Goal: Transaction & Acquisition: Subscribe to service/newsletter

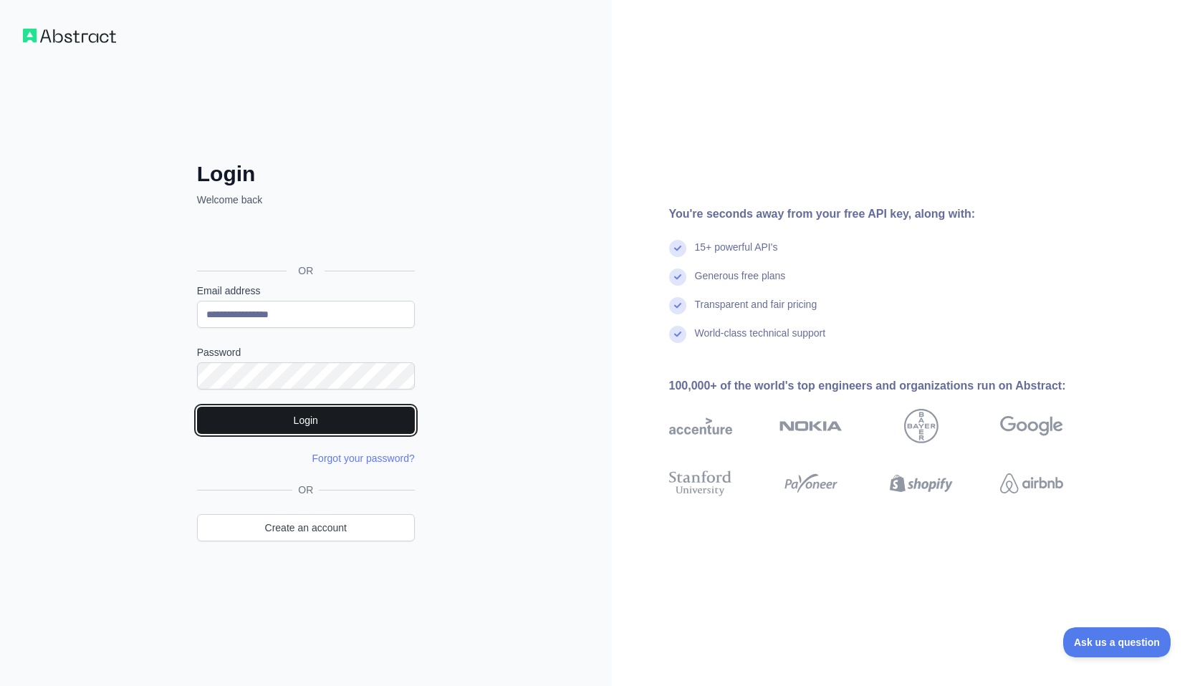
click at [334, 408] on button "Login" at bounding box center [306, 420] width 218 height 27
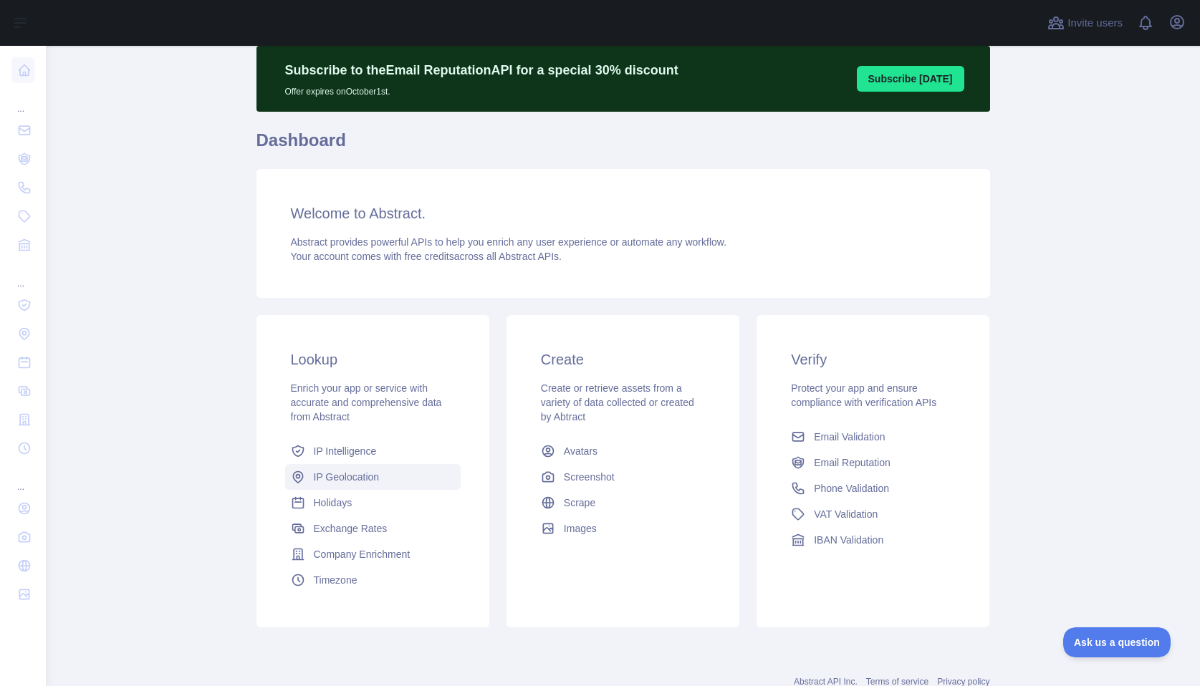
scroll to position [93, 0]
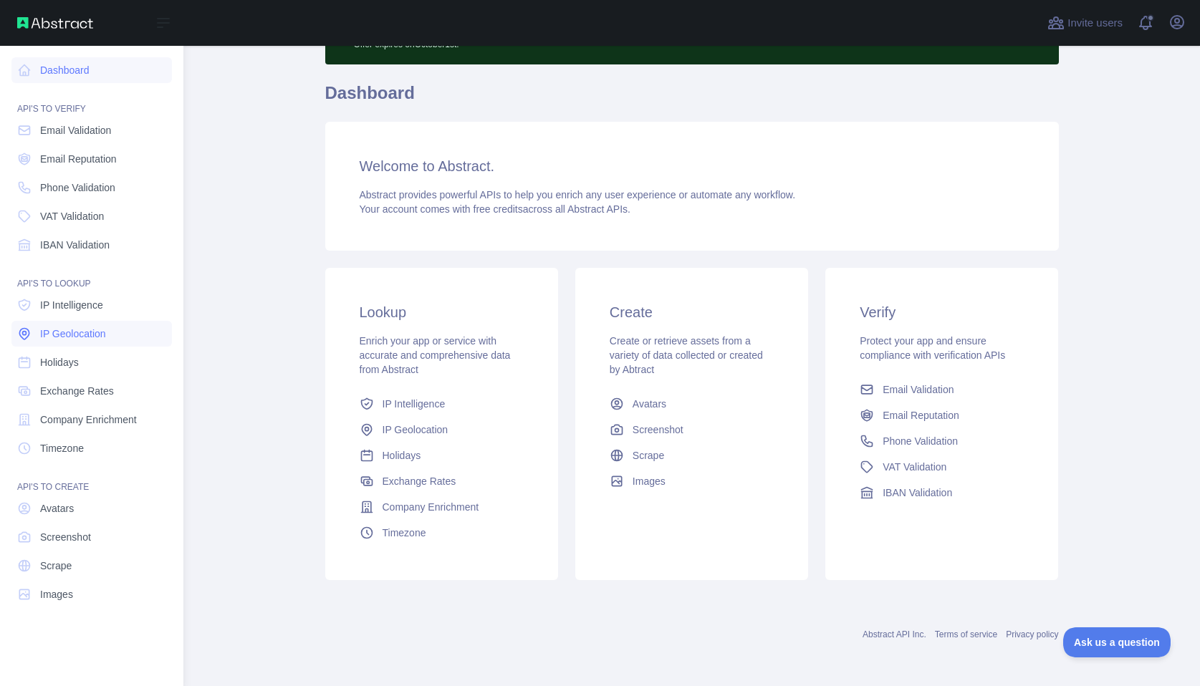
click at [112, 336] on link "IP Geolocation" at bounding box center [91, 334] width 160 height 26
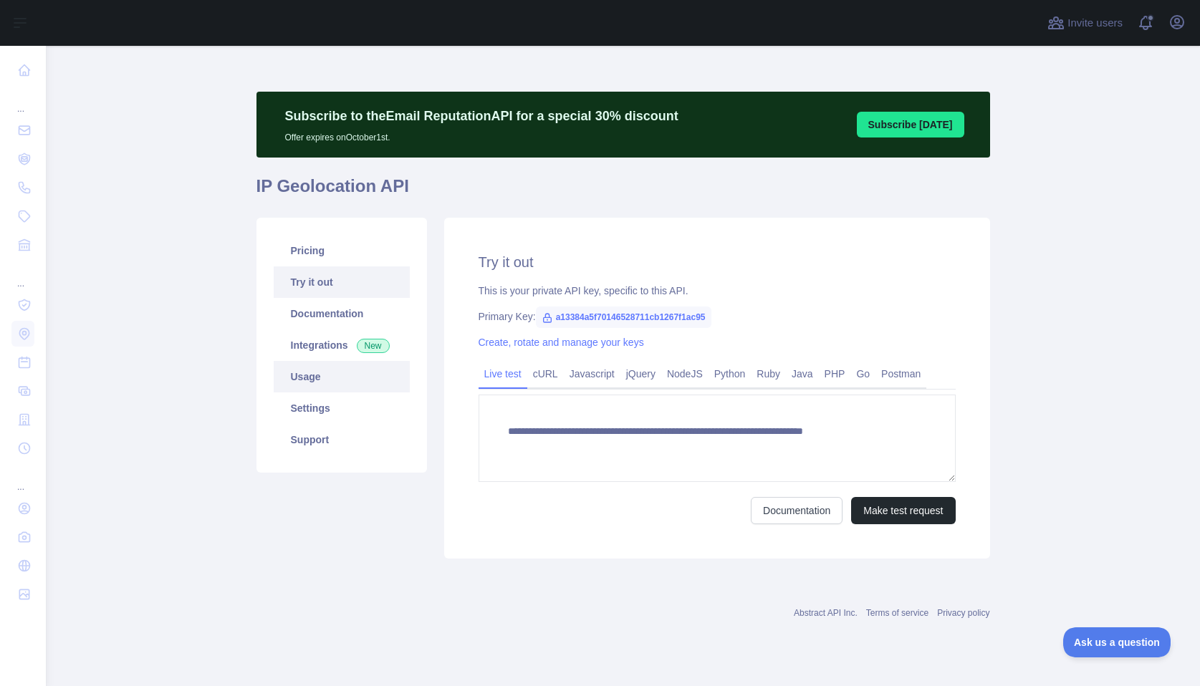
click at [327, 385] on link "Usage" at bounding box center [342, 377] width 136 height 32
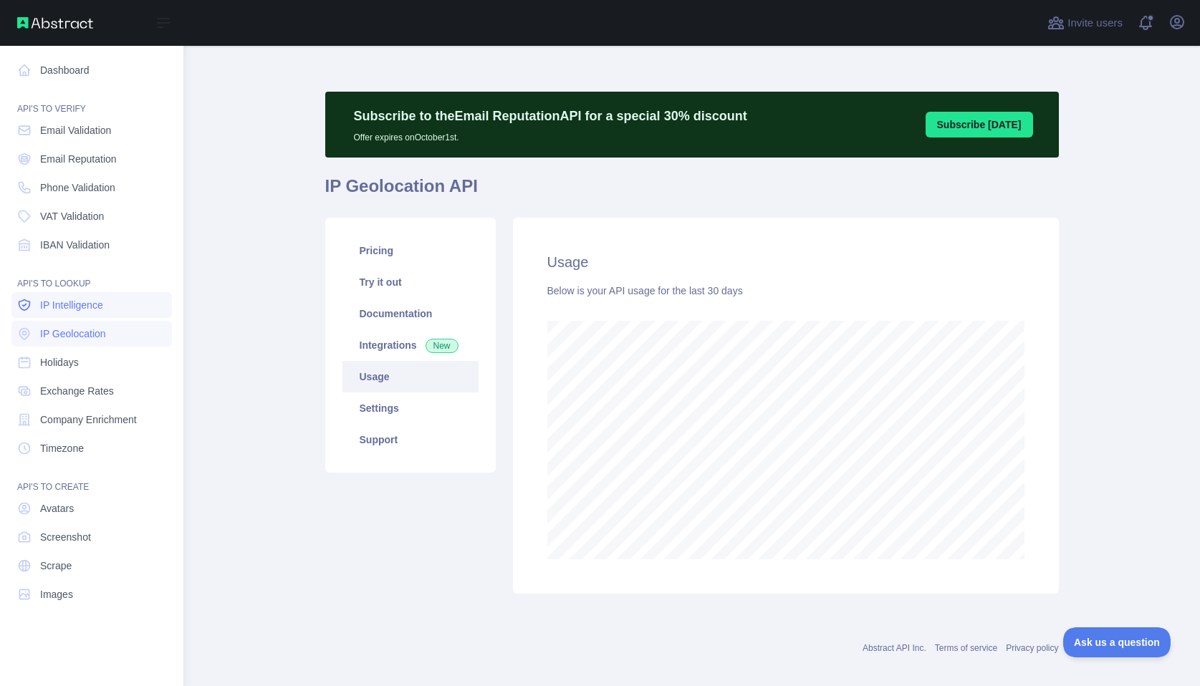
scroll to position [641, 1006]
click at [55, 309] on span "IP Intelligence" at bounding box center [71, 305] width 63 height 14
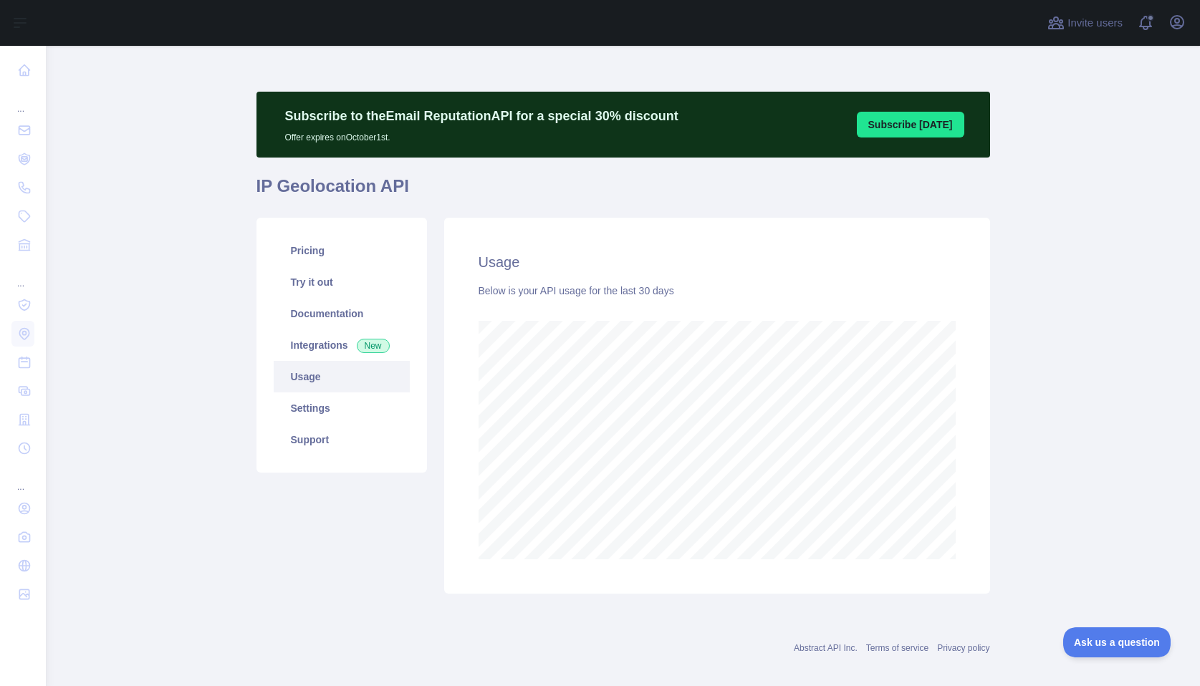
scroll to position [641, 1143]
click at [368, 532] on div "Pricing Try it out Documentation Integrations New Usage Settings Support" at bounding box center [342, 406] width 188 height 376
click at [238, 534] on main "Subscribe to the Email Reputation API for a special 30 % discount Offer expires…" at bounding box center [623, 366] width 1154 height 641
click at [333, 436] on link "Support" at bounding box center [342, 440] width 136 height 32
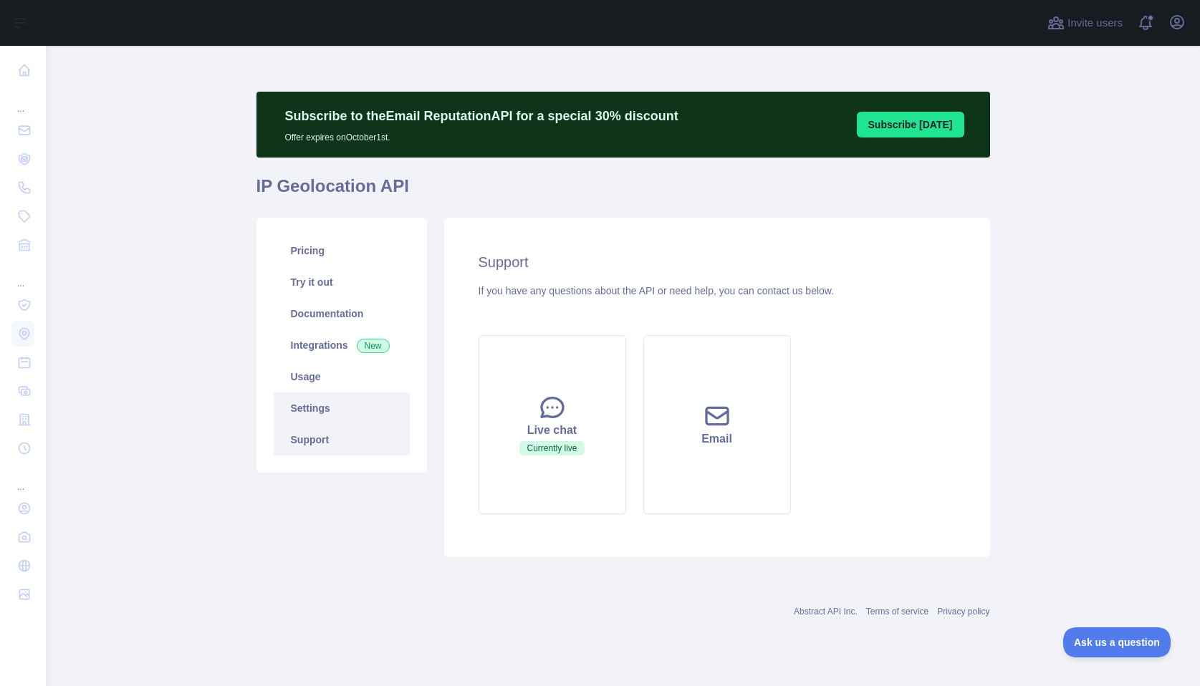
click at [341, 395] on link "Settings" at bounding box center [342, 409] width 136 height 32
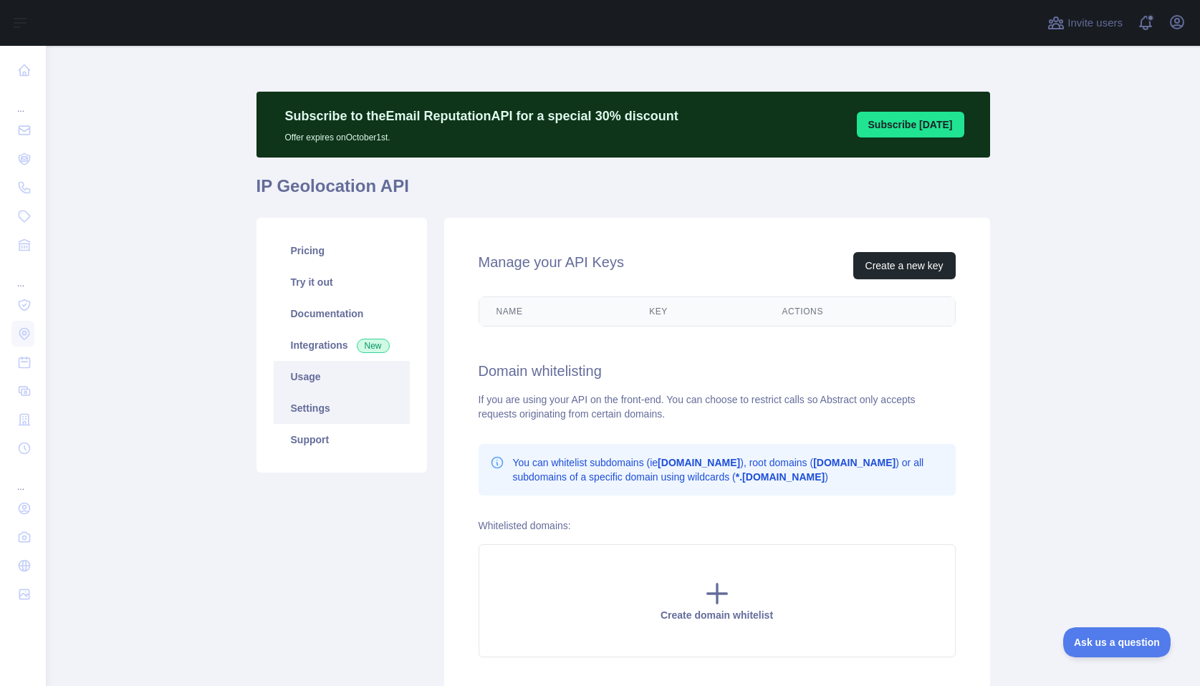
click at [343, 383] on link "Usage" at bounding box center [342, 377] width 136 height 32
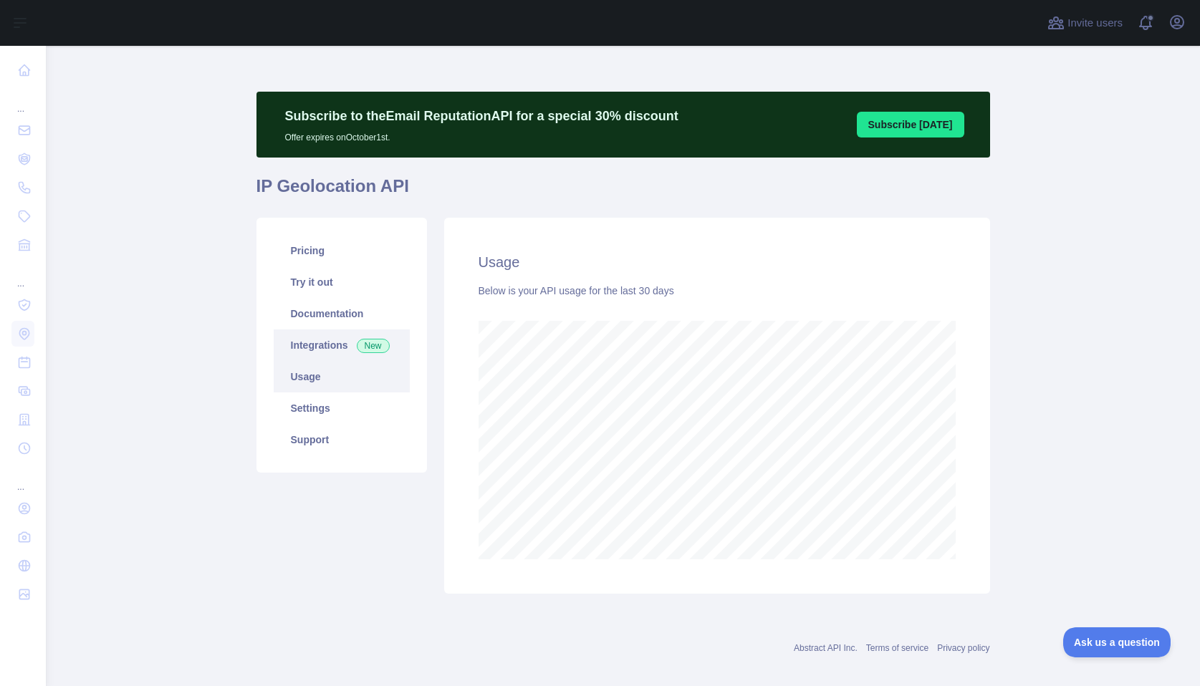
scroll to position [641, 1143]
click at [325, 406] on link "Settings" at bounding box center [342, 409] width 136 height 32
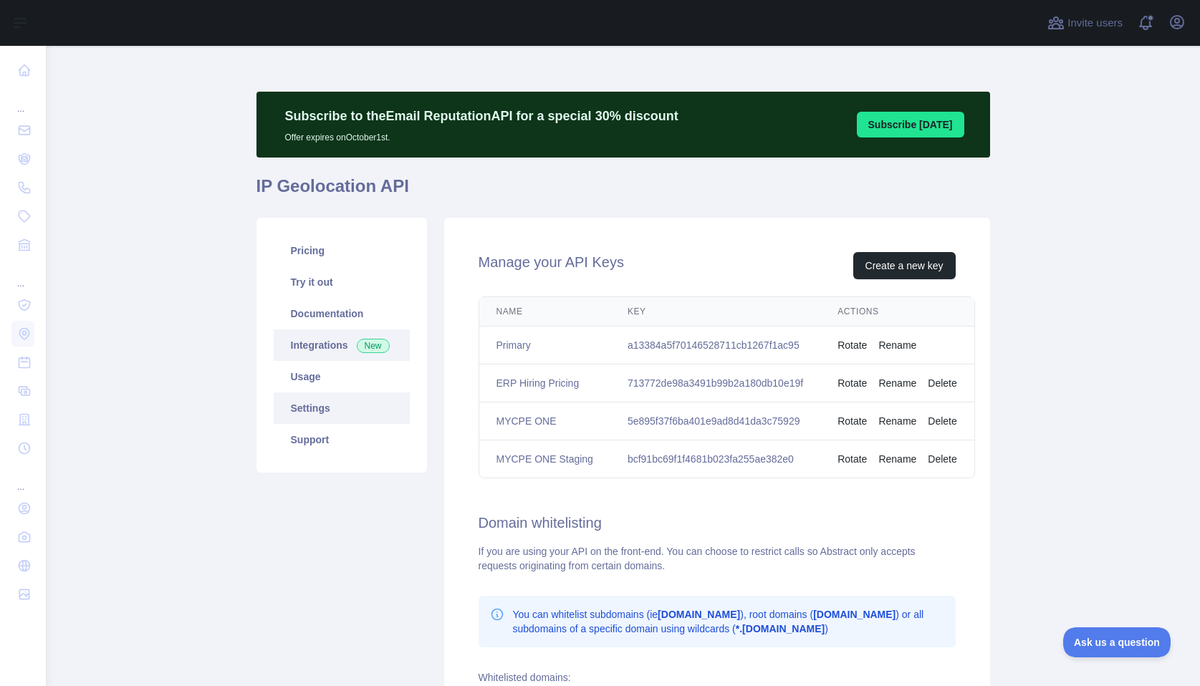
click at [329, 332] on link "Integrations New" at bounding box center [342, 346] width 136 height 32
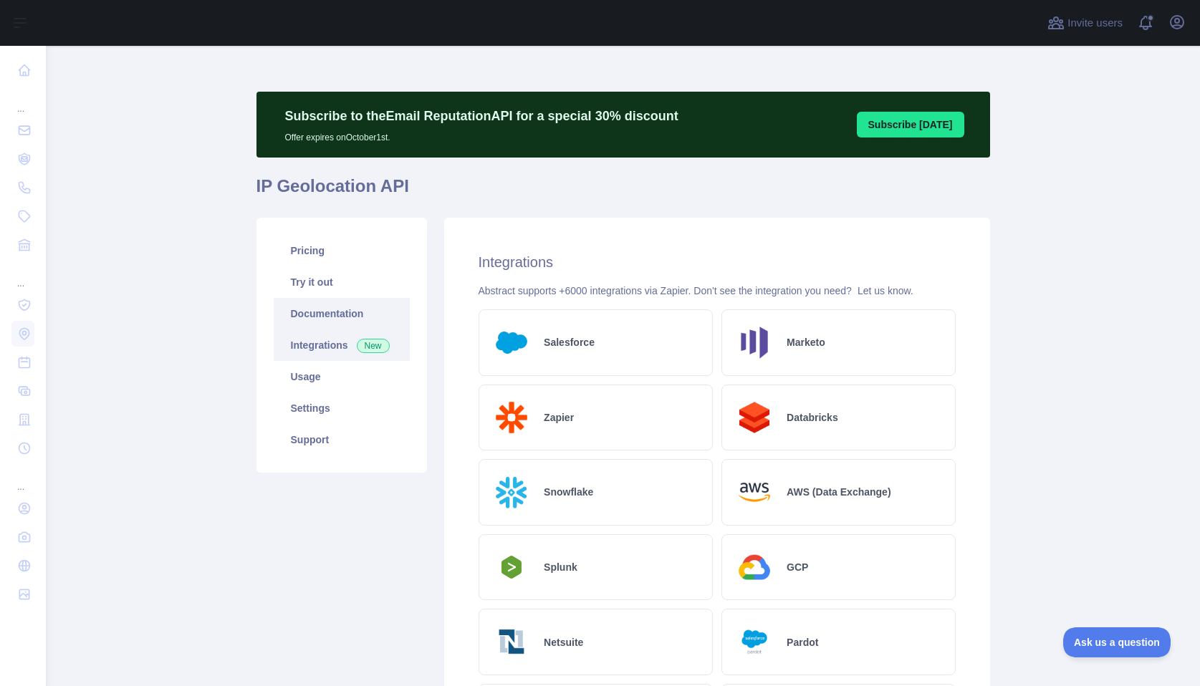
click at [333, 311] on link "Documentation" at bounding box center [342, 314] width 136 height 32
click at [333, 245] on link "Pricing" at bounding box center [342, 251] width 136 height 32
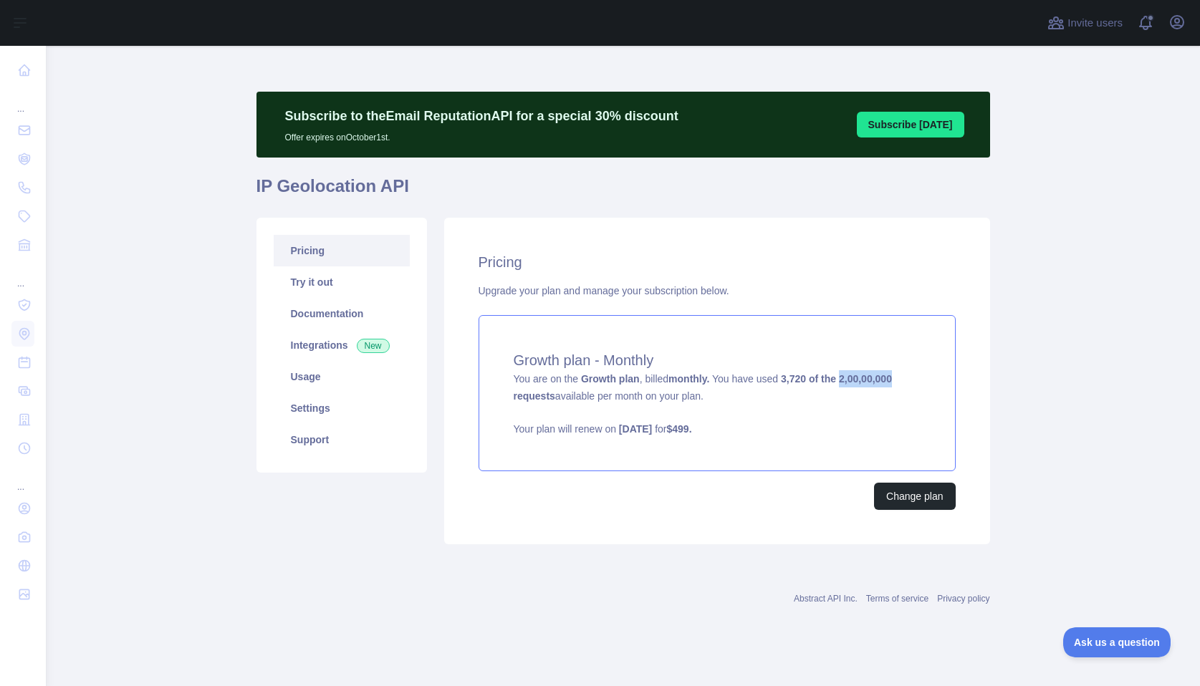
drag, startPoint x: 841, startPoint y: 381, endPoint x: 900, endPoint y: 380, distance: 58.8
click at [900, 380] on div "Growth plan - Monthly You are on the Growth plan , billed monthly. You have use…" at bounding box center [717, 393] width 477 height 156
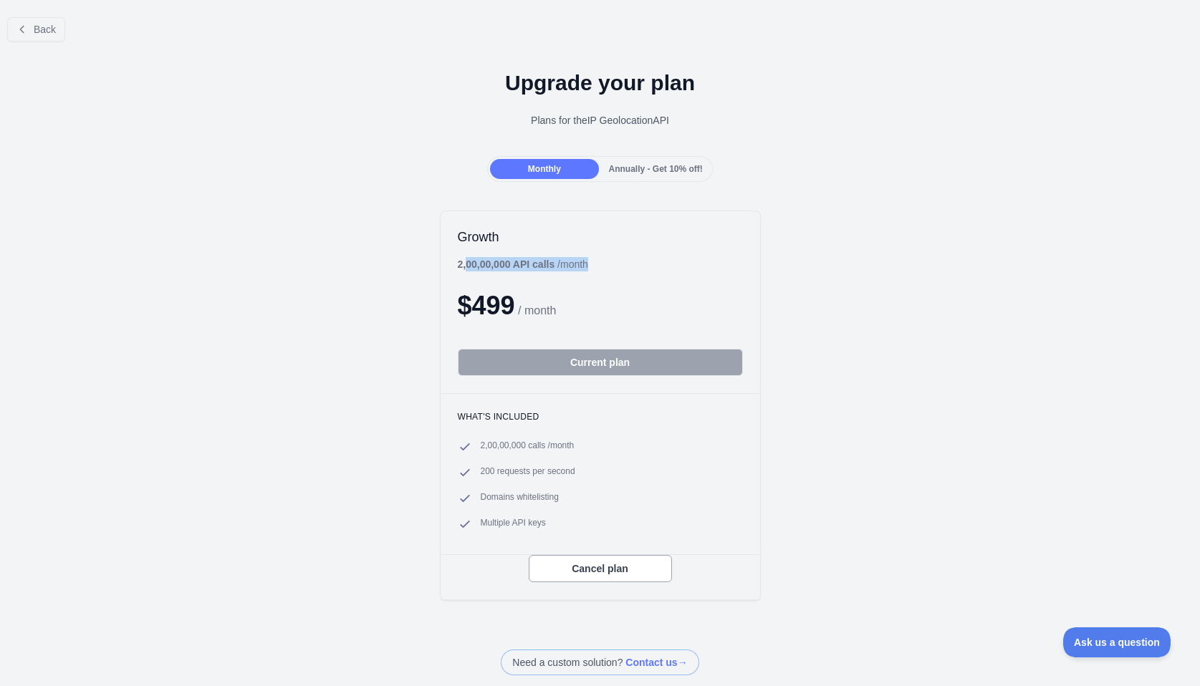
drag, startPoint x: 451, startPoint y: 267, endPoint x: 461, endPoint y: 267, distance: 9.3
click at [461, 267] on div "Growth 2,00,00,000 API calls / month $ 499 / month Current plan" at bounding box center [601, 302] width 320 height 182
drag, startPoint x: 461, startPoint y: 267, endPoint x: 468, endPoint y: 281, distance: 15.4
click at [468, 281] on div "Growth 2,00,00,000 API calls / month $ 499 / month Current plan" at bounding box center [601, 302] width 320 height 182
drag, startPoint x: 465, startPoint y: 263, endPoint x: 455, endPoint y: 267, distance: 10.7
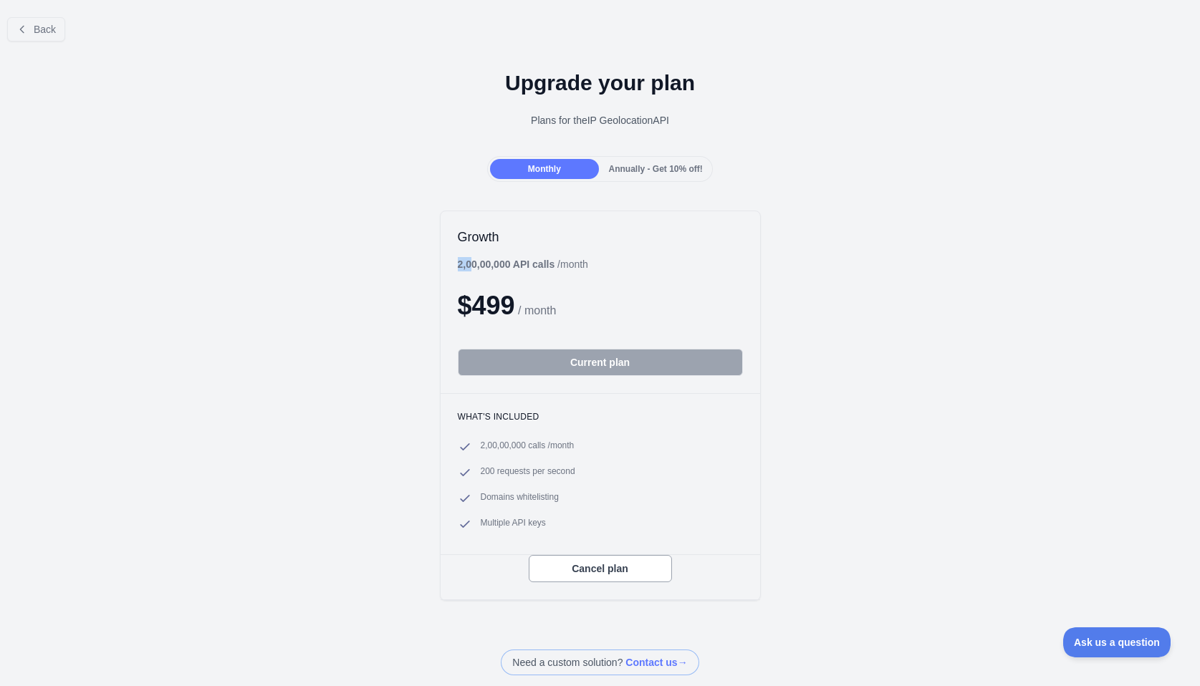
click at [458, 267] on b "2,00,00,000 API calls" at bounding box center [506, 264] width 97 height 11
click at [458, 268] on b "2,00,00,000 API calls" at bounding box center [506, 264] width 97 height 11
drag, startPoint x: 504, startPoint y: 263, endPoint x: 454, endPoint y: 264, distance: 50.9
click at [458, 264] on b "2,00,00,000 API calls" at bounding box center [506, 264] width 97 height 11
click at [665, 171] on span "Annually - Get 10% off!" at bounding box center [656, 169] width 94 height 10
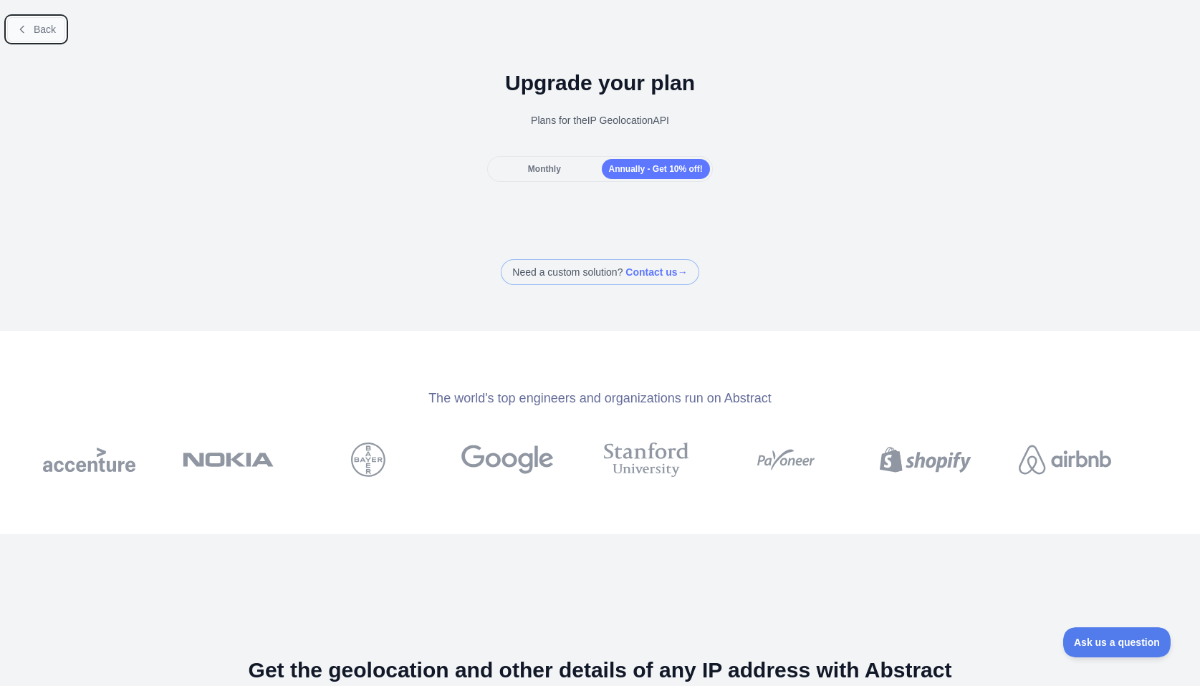
click at [42, 24] on span "Back" at bounding box center [45, 29] width 22 height 11
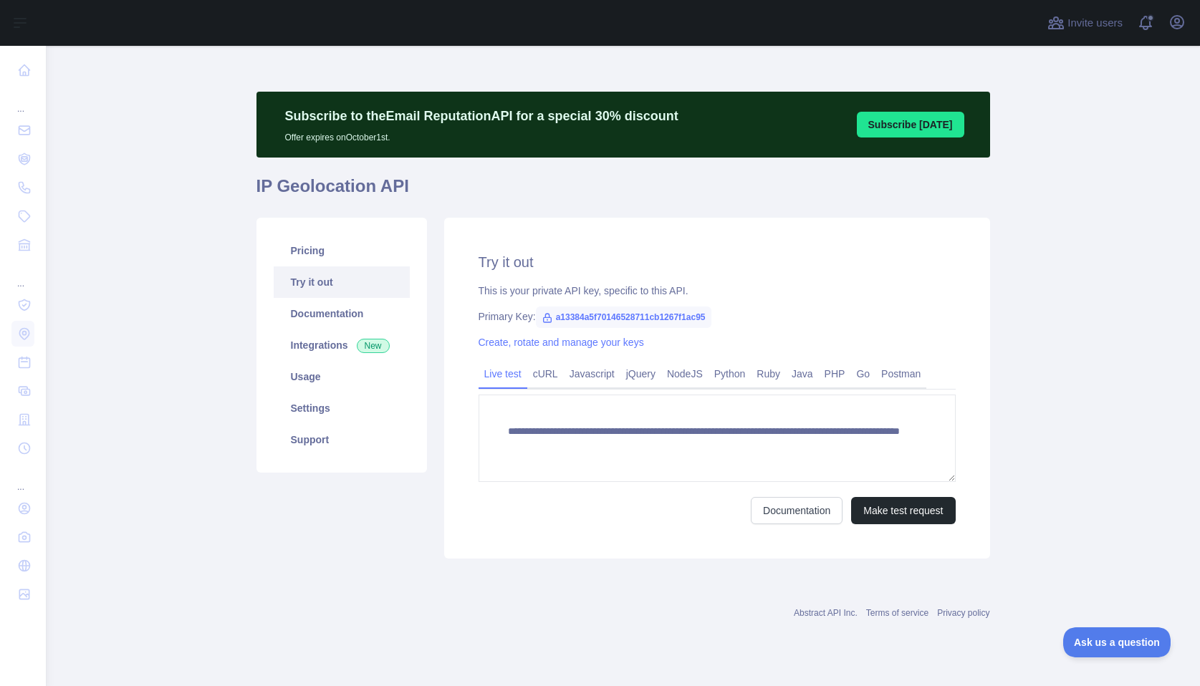
click at [165, 240] on main "**********" at bounding box center [623, 366] width 1154 height 641
click at [325, 257] on link "Pricing" at bounding box center [342, 251] width 136 height 32
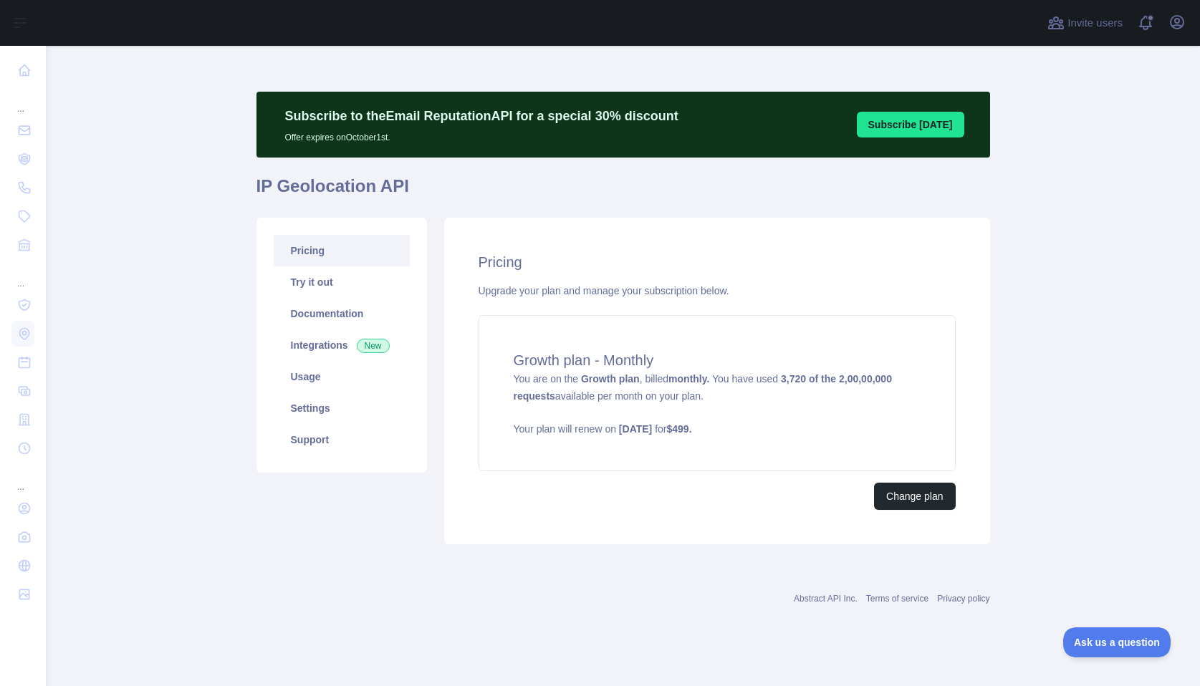
click at [579, 582] on div "Abstract API Inc. Terms of service Privacy policy" at bounding box center [623, 591] width 734 height 52
click at [720, 392] on div "Growth plan - Monthly You are on the Growth plan , billed monthly. You have use…" at bounding box center [717, 393] width 477 height 156
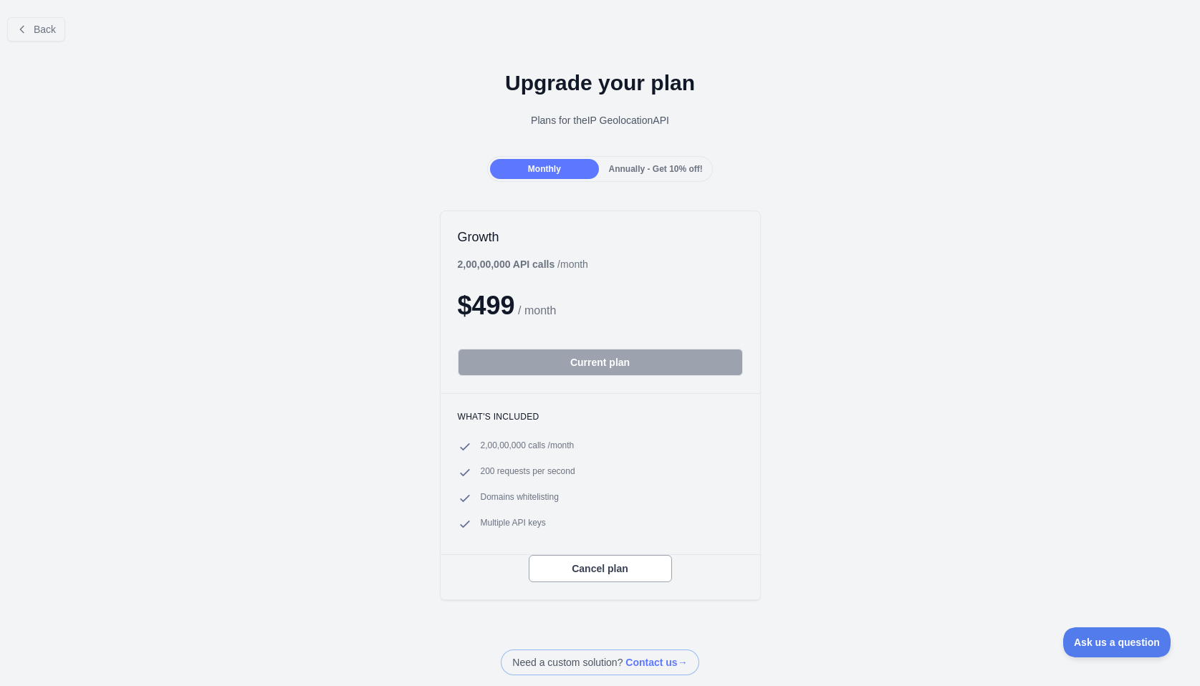
click at [929, 390] on div "Growth 2,00,00,000 API calls / month $ 499 / month Current plan What's included…" at bounding box center [600, 405] width 1200 height 419
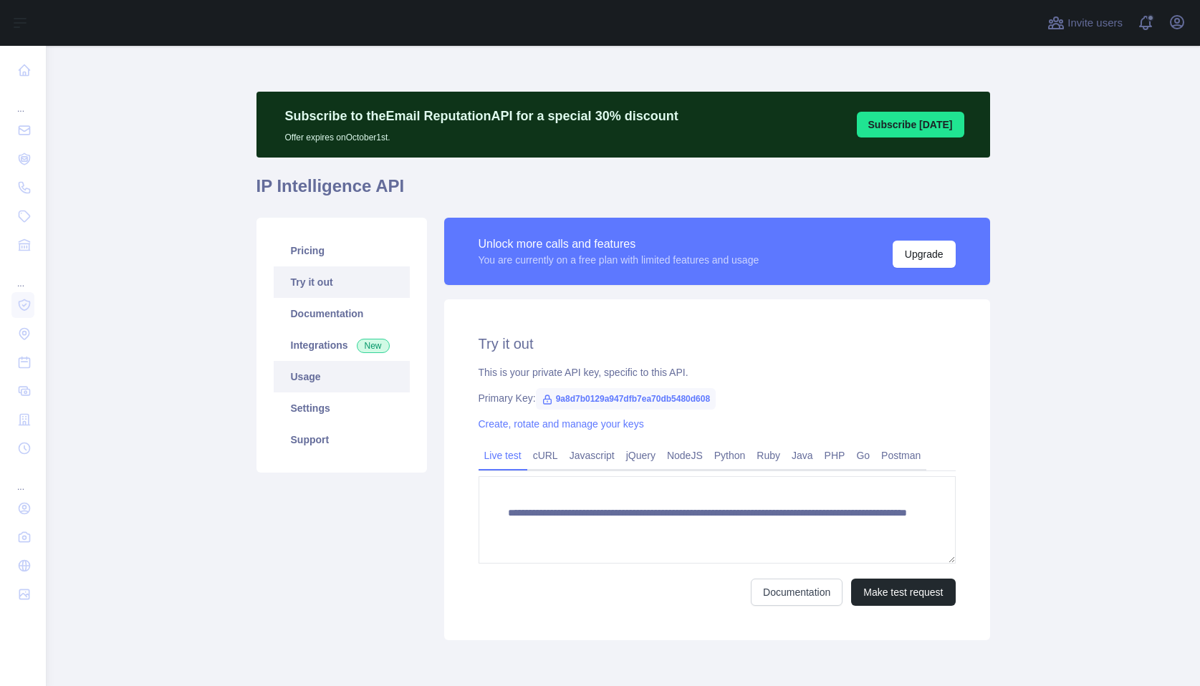
click at [316, 380] on link "Usage" at bounding box center [342, 377] width 136 height 32
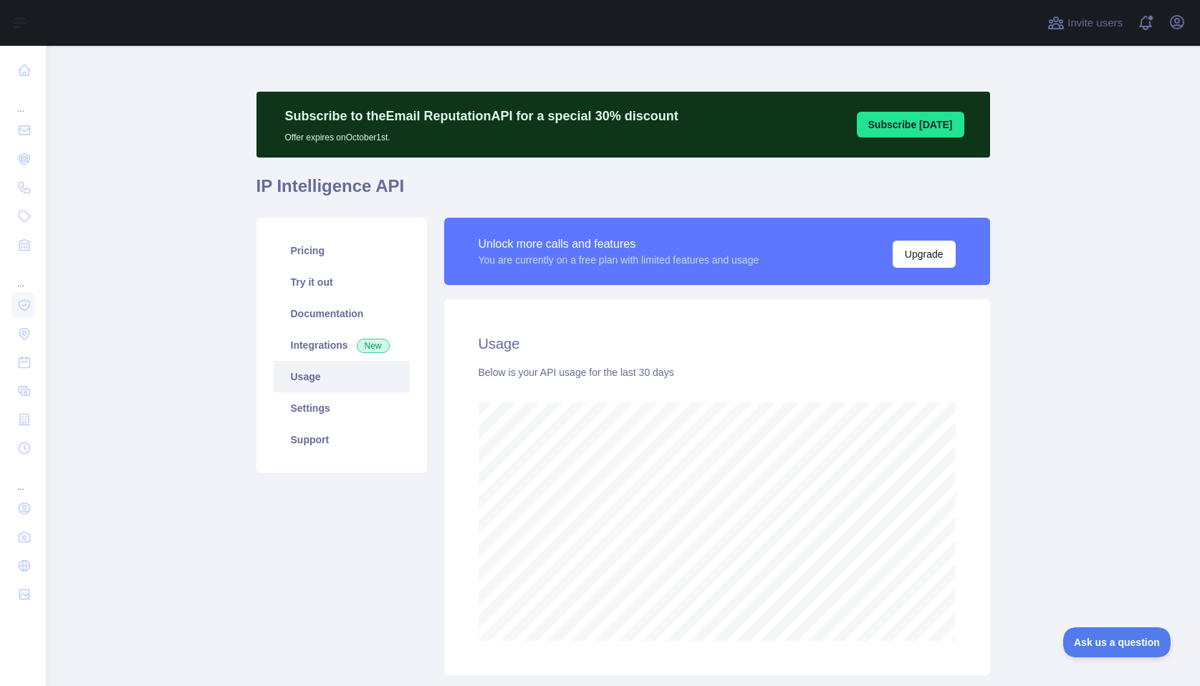
scroll to position [641, 1143]
click at [329, 251] on link "Pricing" at bounding box center [342, 251] width 136 height 32
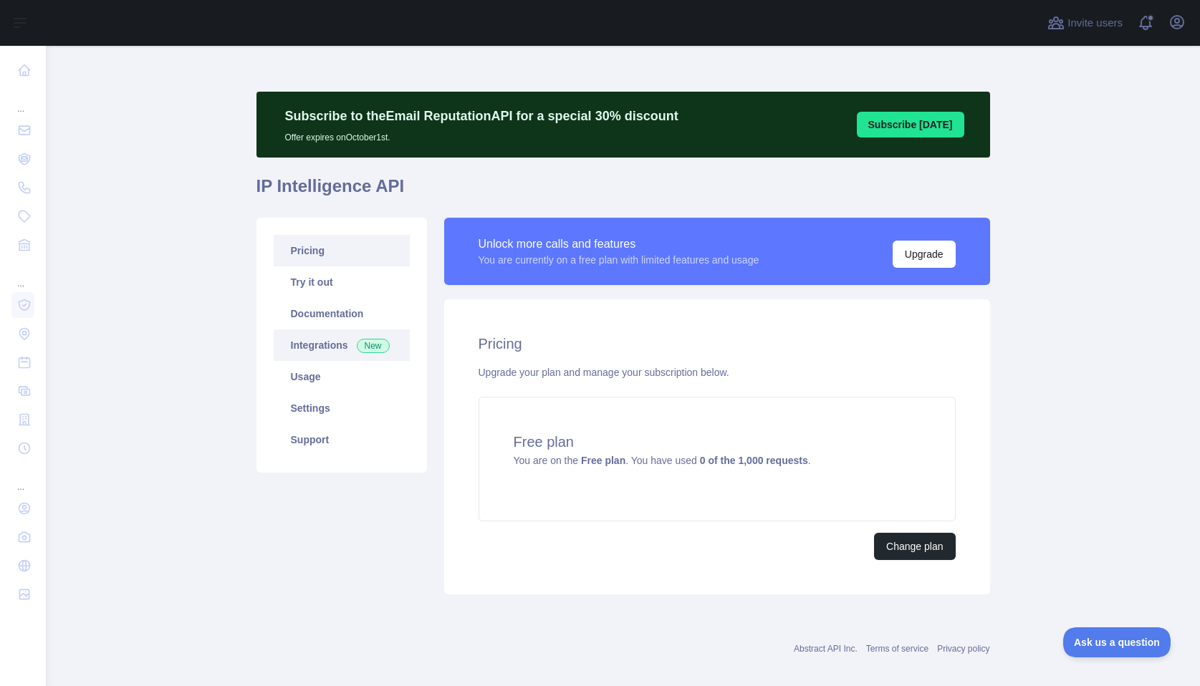
click at [337, 343] on link "Integrations New" at bounding box center [342, 346] width 136 height 32
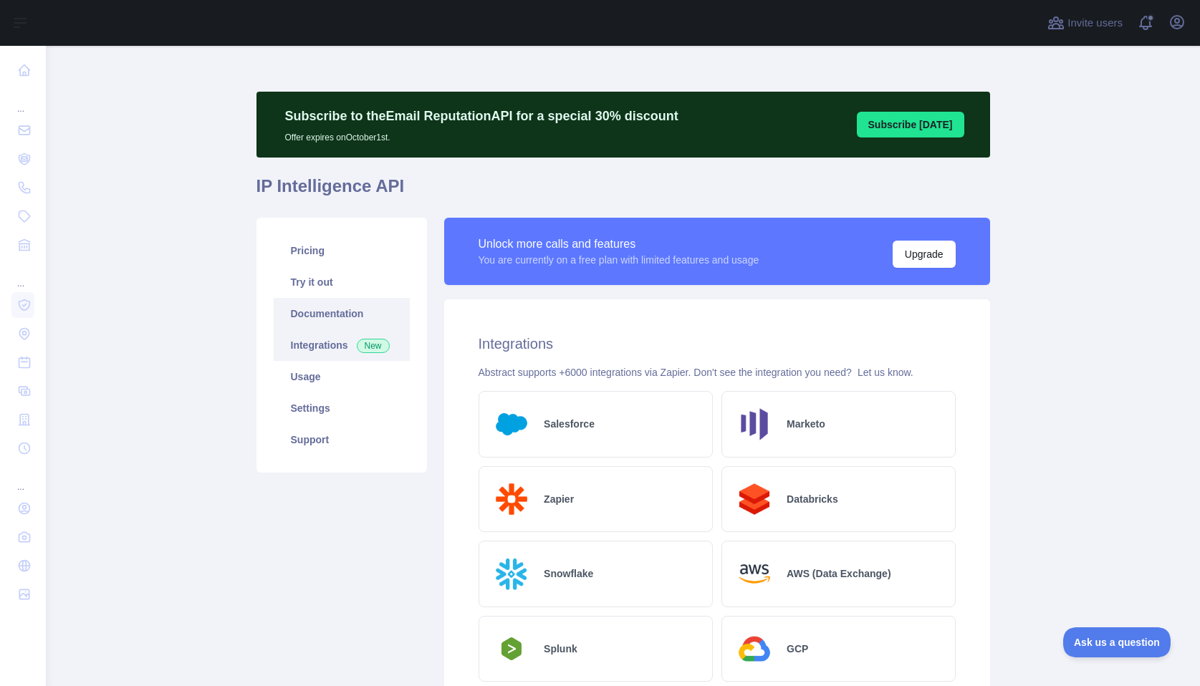
click at [337, 307] on link "Documentation" at bounding box center [342, 314] width 136 height 32
click at [325, 383] on link "Usage" at bounding box center [342, 377] width 136 height 32
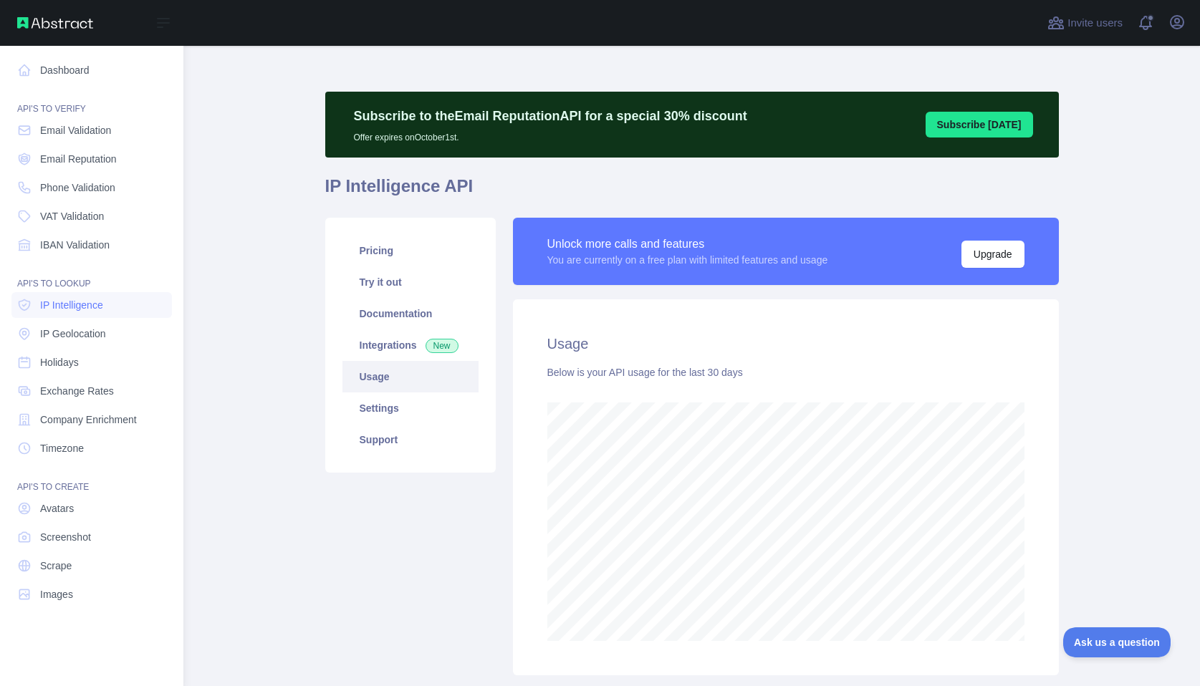
scroll to position [715807, 715304]
